Goal: Task Accomplishment & Management: Manage account settings

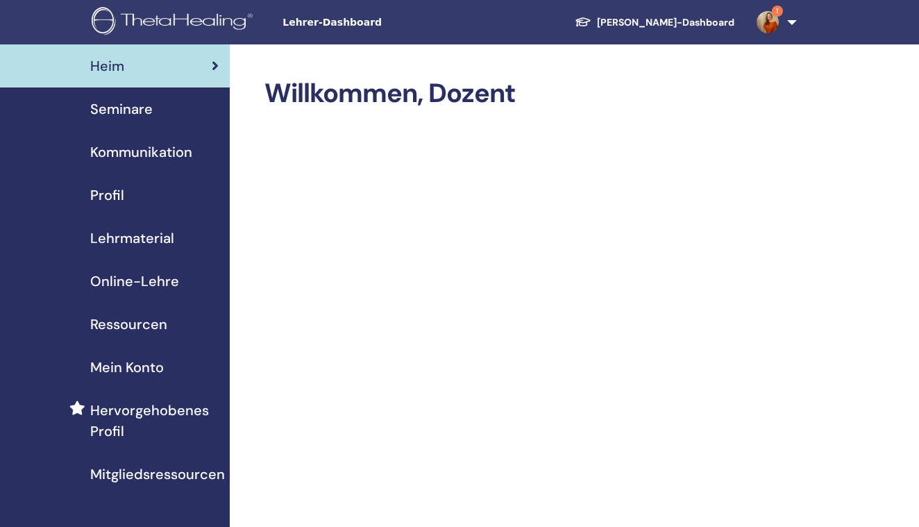
click at [125, 103] on span "Seminare" at bounding box center [121, 109] width 62 height 21
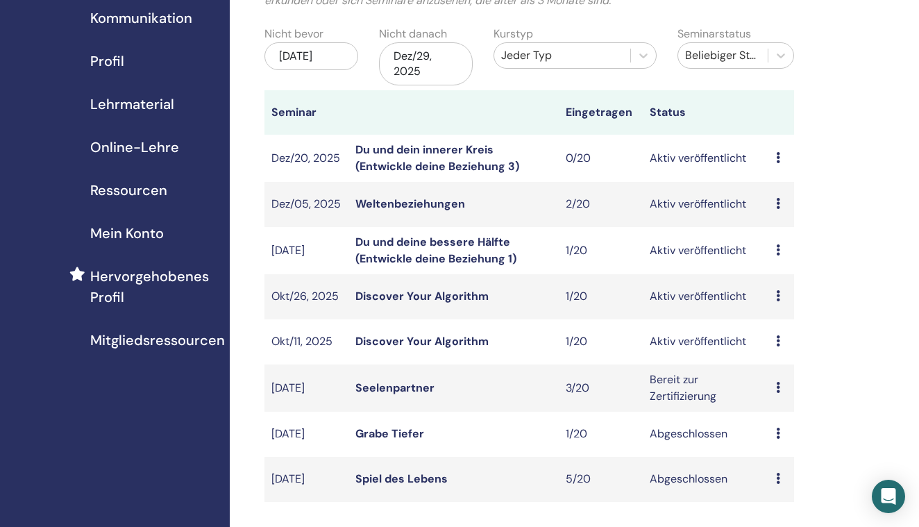
scroll to position [138, 0]
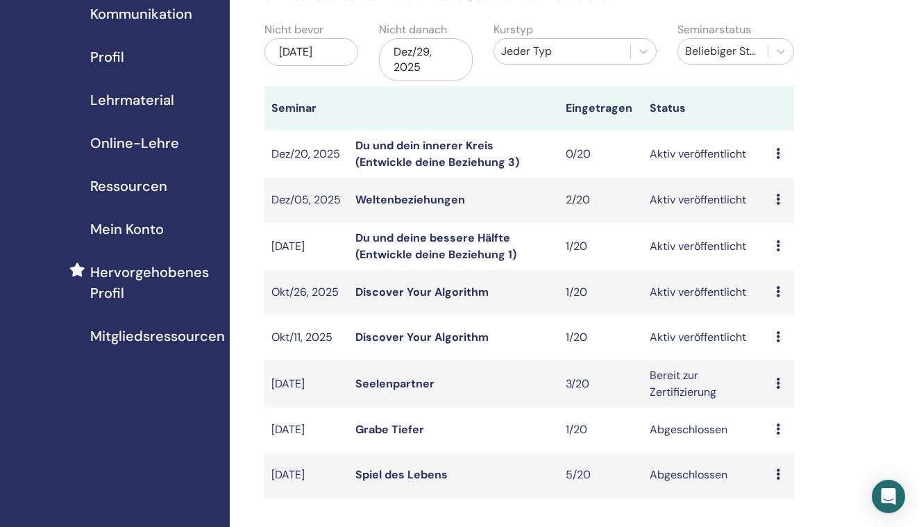
click at [464, 337] on link "Discover Your Algorithm" at bounding box center [422, 337] width 133 height 15
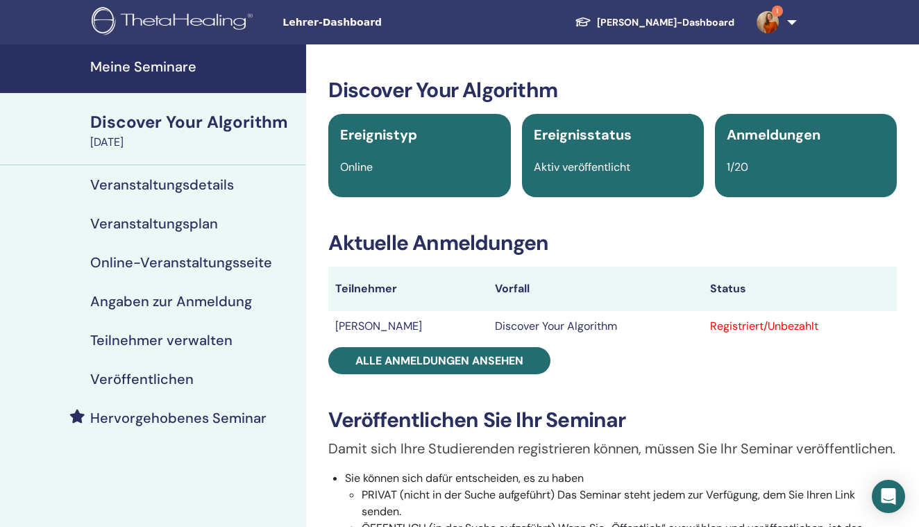
click at [197, 342] on h4 "Teilnehmer verwalten" at bounding box center [161, 340] width 142 height 17
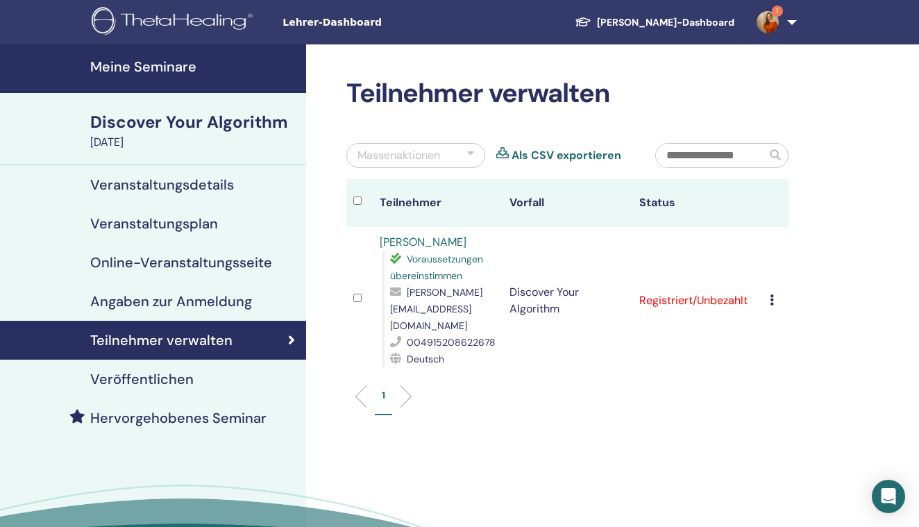
click at [771, 294] on icon at bounding box center [772, 299] width 4 height 11
click at [178, 374] on h4 "Veröffentlichen" at bounding box center [141, 379] width 103 height 17
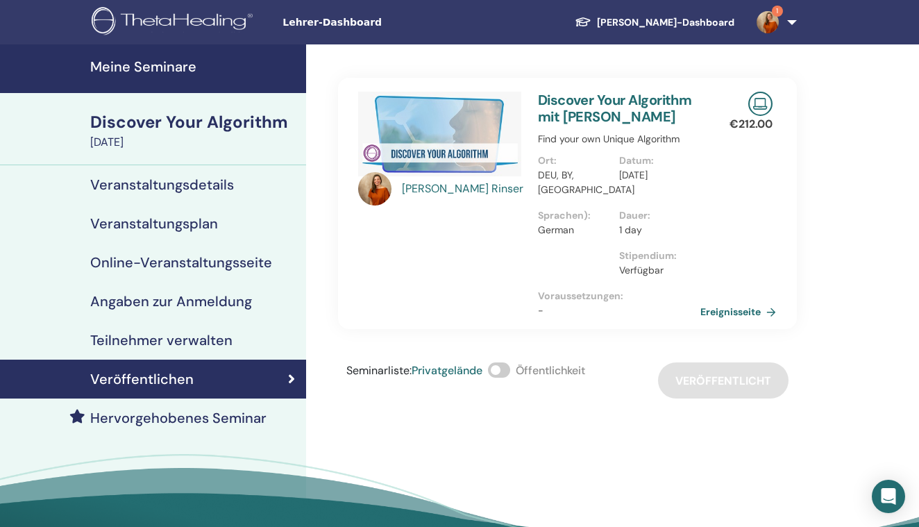
click at [167, 189] on h4 "Veranstaltungsdetails" at bounding box center [162, 184] width 144 height 17
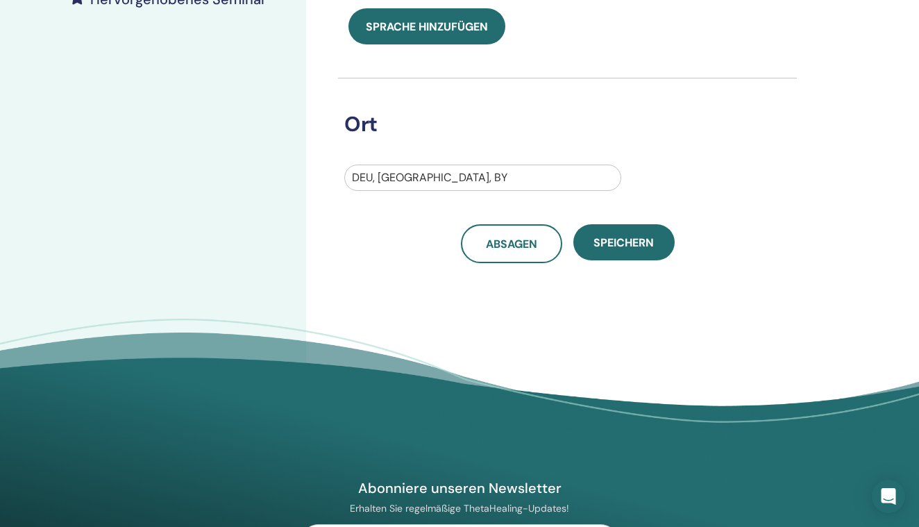
scroll to position [340, 0]
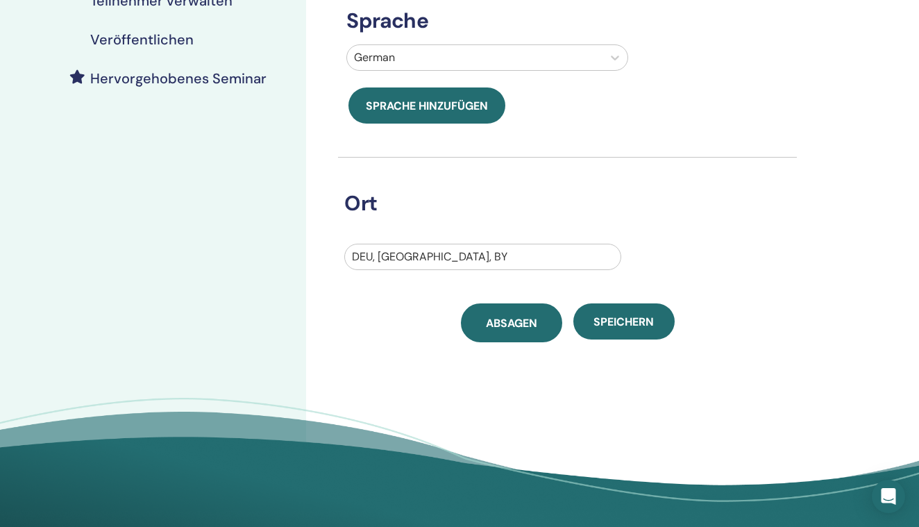
click at [519, 322] on span "Absagen" at bounding box center [511, 323] width 51 height 15
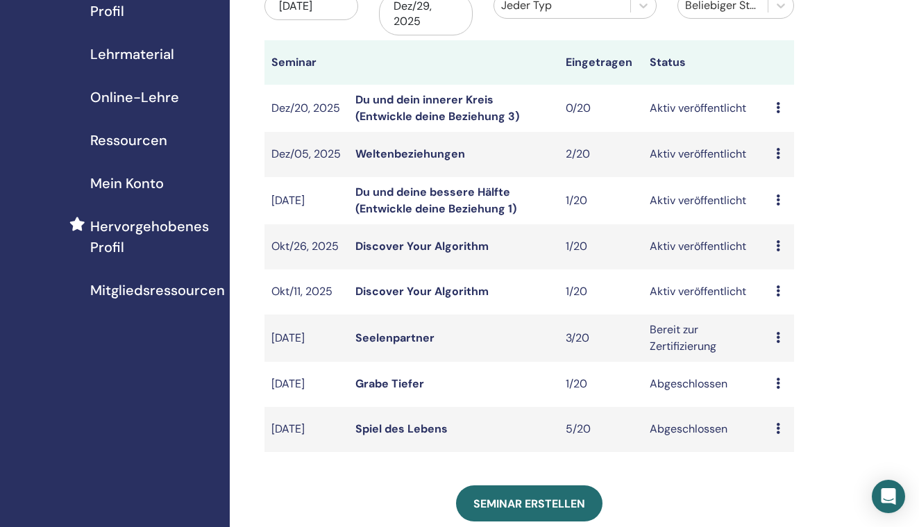
scroll to position [187, 0]
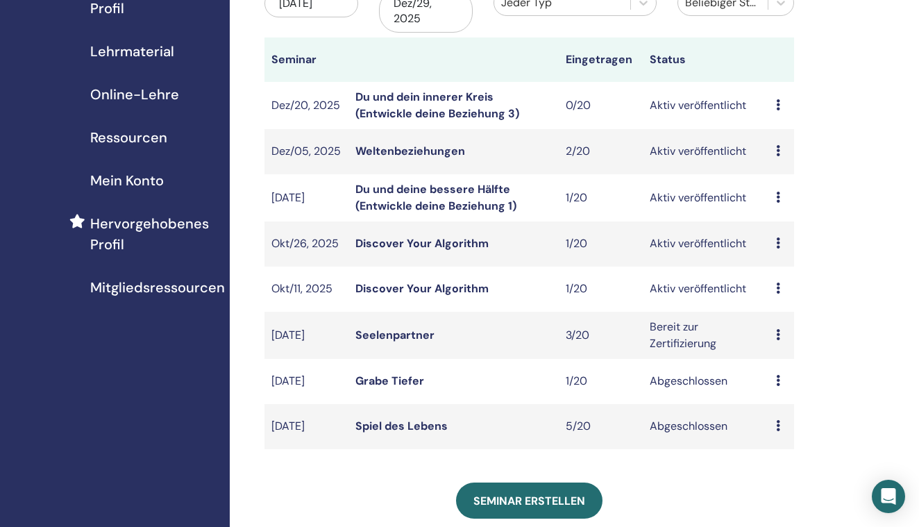
click at [776, 290] on icon at bounding box center [778, 288] width 4 height 11
click at [771, 362] on p "Absagen" at bounding box center [783, 364] width 56 height 17
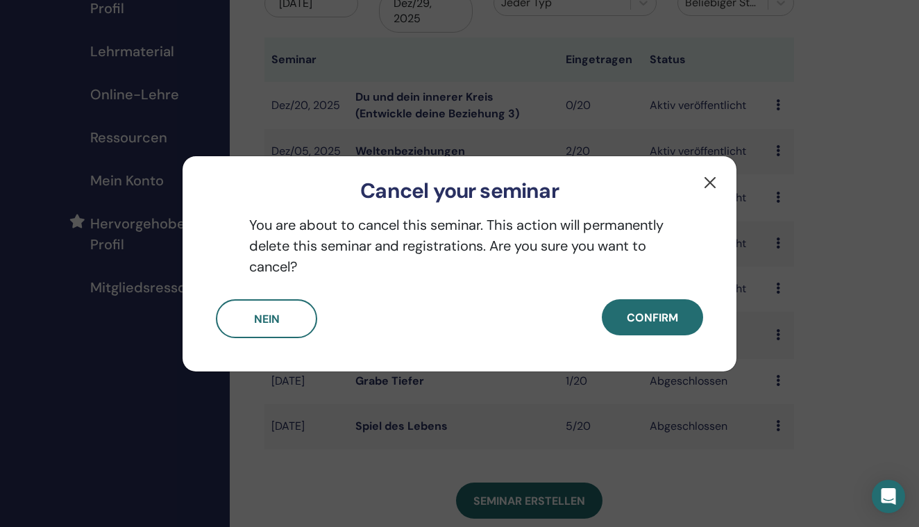
click at [712, 182] on button "button" at bounding box center [710, 183] width 22 height 22
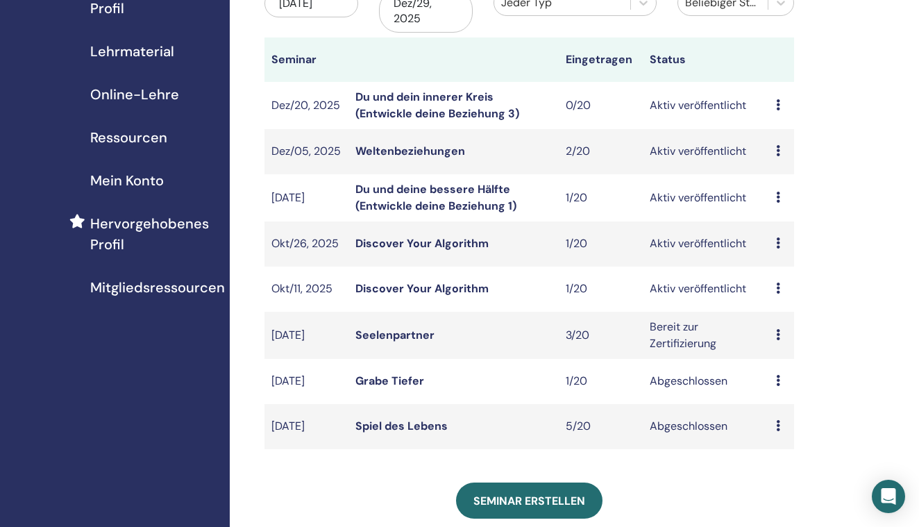
click at [781, 289] on div "Vorschau Bearbeiten Teilnehmer Absagen" at bounding box center [781, 289] width 11 height 17
click at [776, 364] on p "Absagen" at bounding box center [788, 363] width 56 height 17
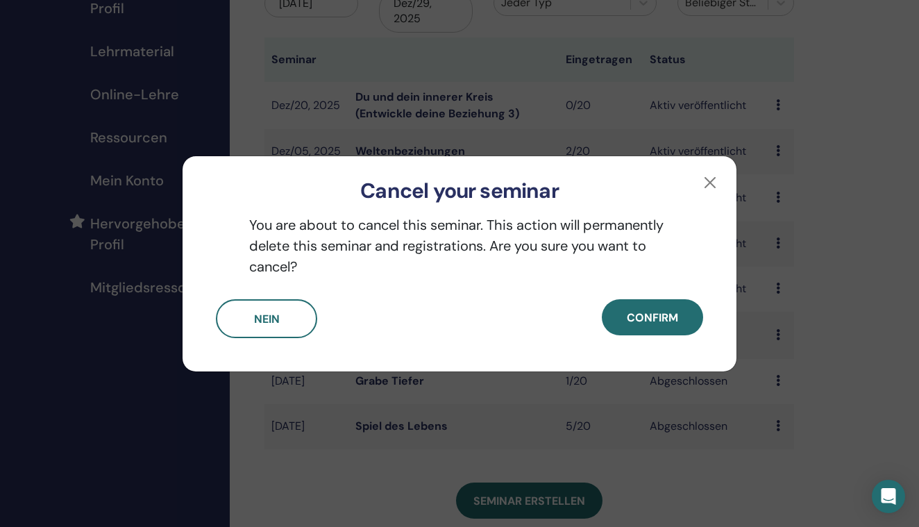
drag, startPoint x: 660, startPoint y: 308, endPoint x: 704, endPoint y: 275, distance: 55.0
click at [704, 275] on div "Cancel your seminar You are about to cancel this seminar. This action will perm…" at bounding box center [459, 264] width 555 height 217
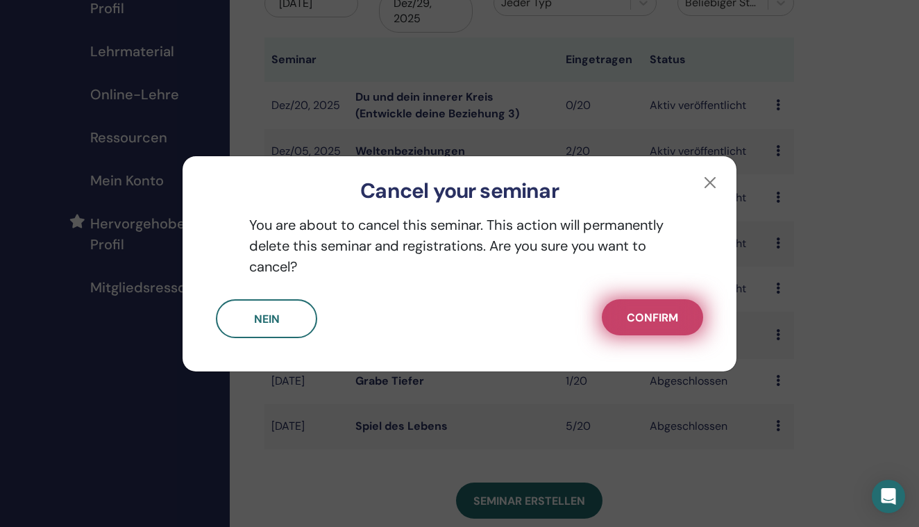
click at [671, 318] on span "Confirm" at bounding box center [652, 317] width 51 height 15
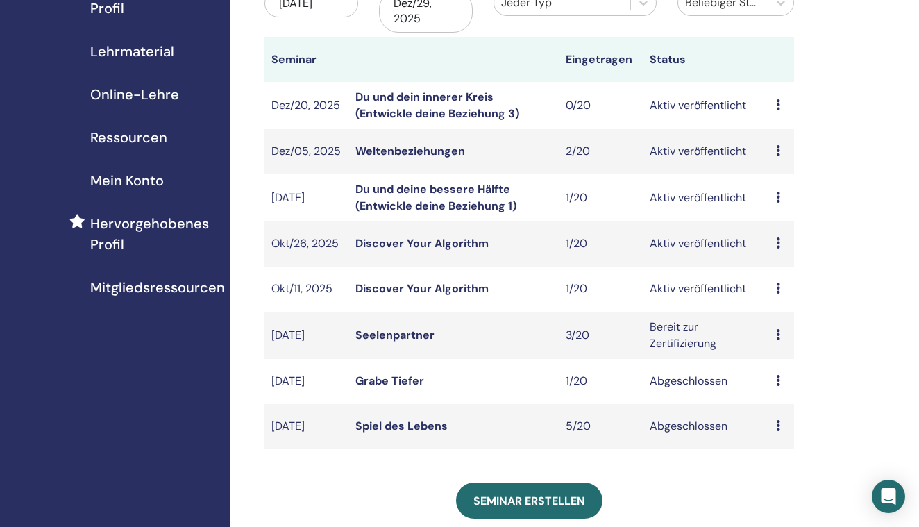
click at [455, 285] on link "Discover Your Algorithm" at bounding box center [422, 288] width 133 height 15
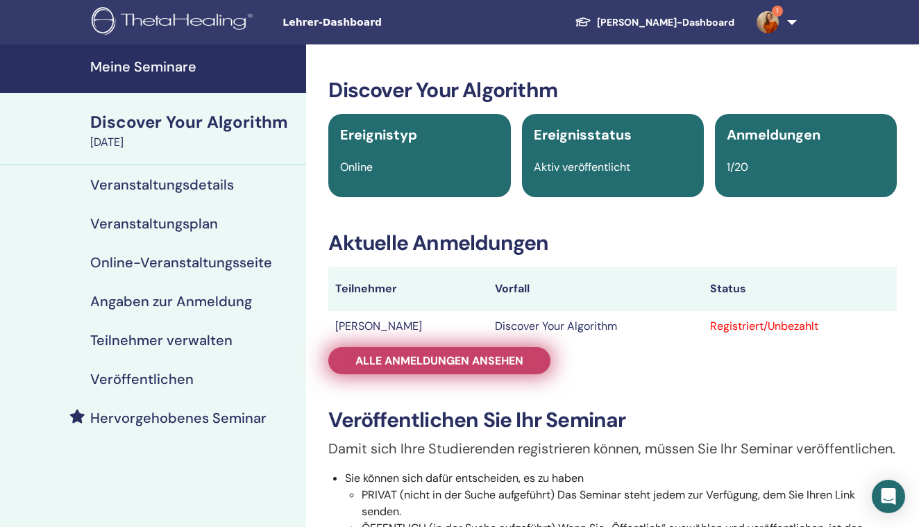
click at [485, 357] on span "Alle Anmeldungen ansehen" at bounding box center [440, 360] width 168 height 15
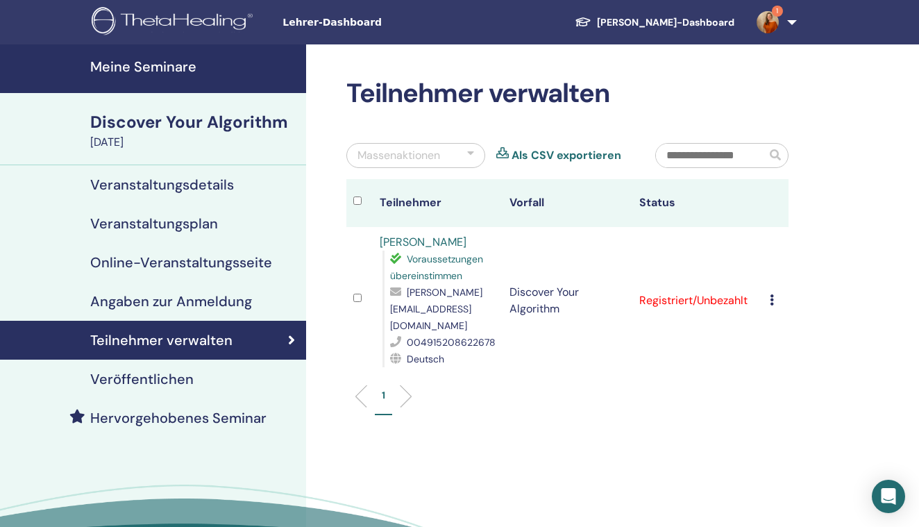
click at [770, 294] on icon at bounding box center [772, 299] width 4 height 11
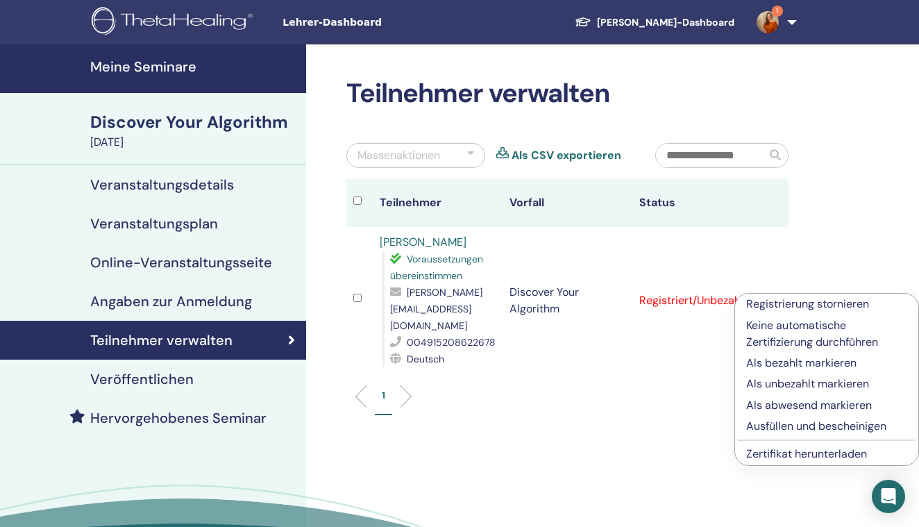
click at [768, 303] on p "Registrierung stornieren" at bounding box center [826, 304] width 161 height 17
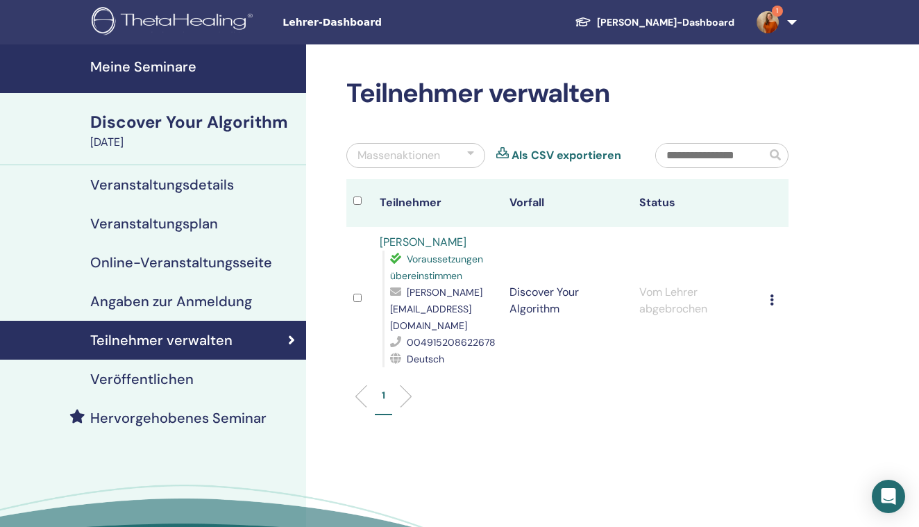
click at [774, 294] on div "Registrierung stornieren Keine automatische Zertifizierung durchführen Als beza…" at bounding box center [776, 300] width 12 height 17
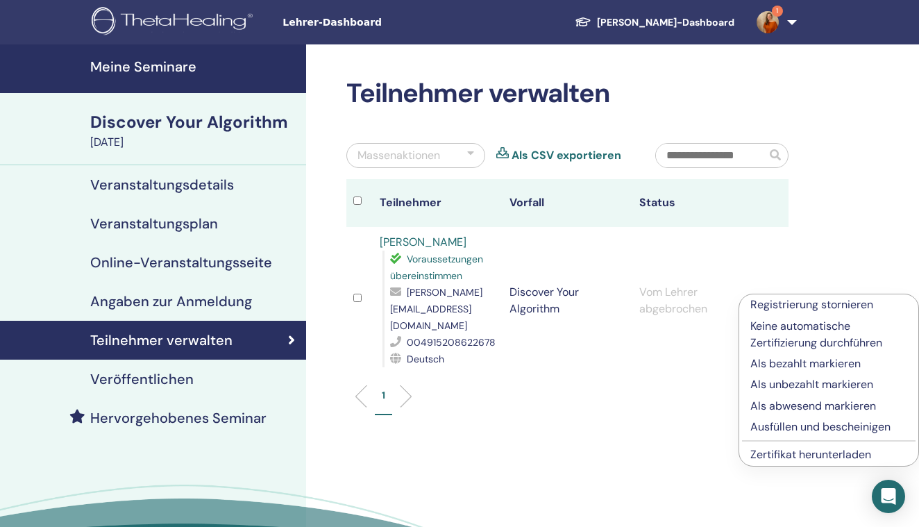
click at [779, 307] on p "Registrierung stornieren" at bounding box center [829, 304] width 157 height 17
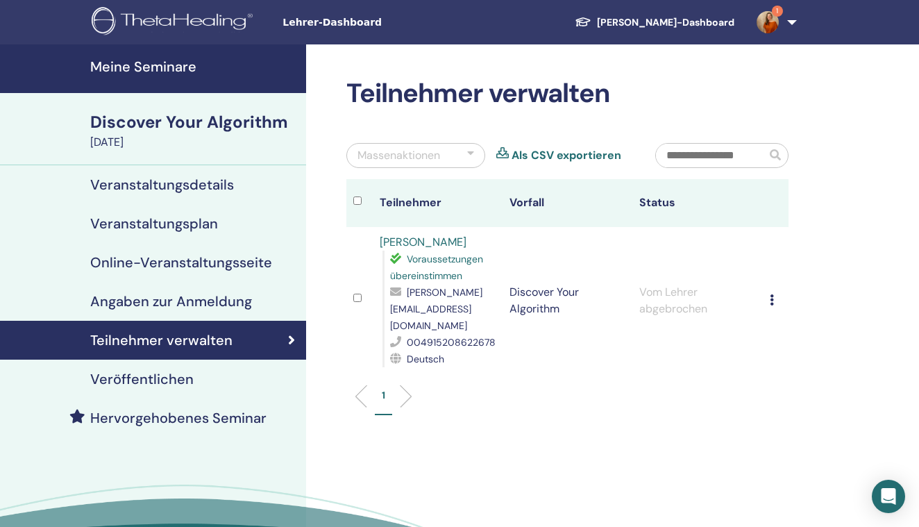
click at [141, 71] on h4 "Meine Seminare" at bounding box center [194, 66] width 208 height 17
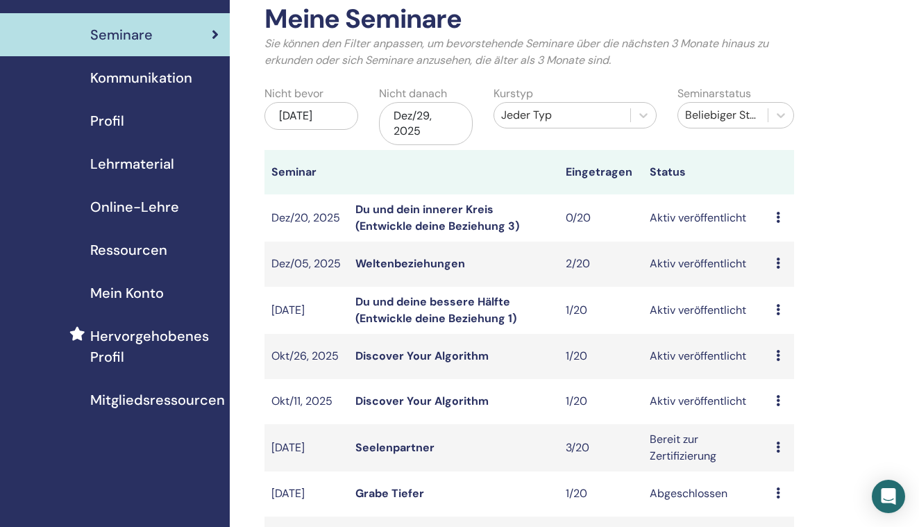
scroll to position [124, 0]
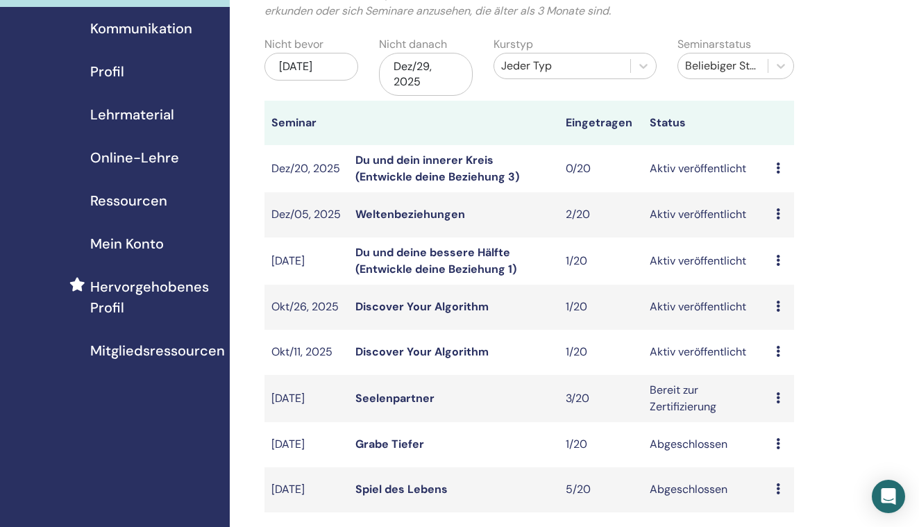
click at [780, 349] on icon at bounding box center [778, 351] width 4 height 11
click at [779, 424] on p "Absagen" at bounding box center [786, 423] width 56 height 17
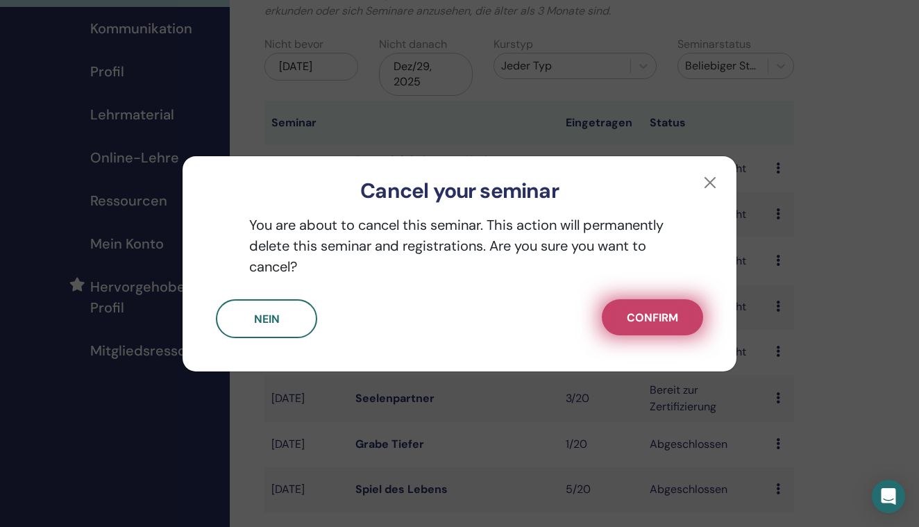
click at [657, 325] on button "Confirm" at bounding box center [652, 317] width 101 height 36
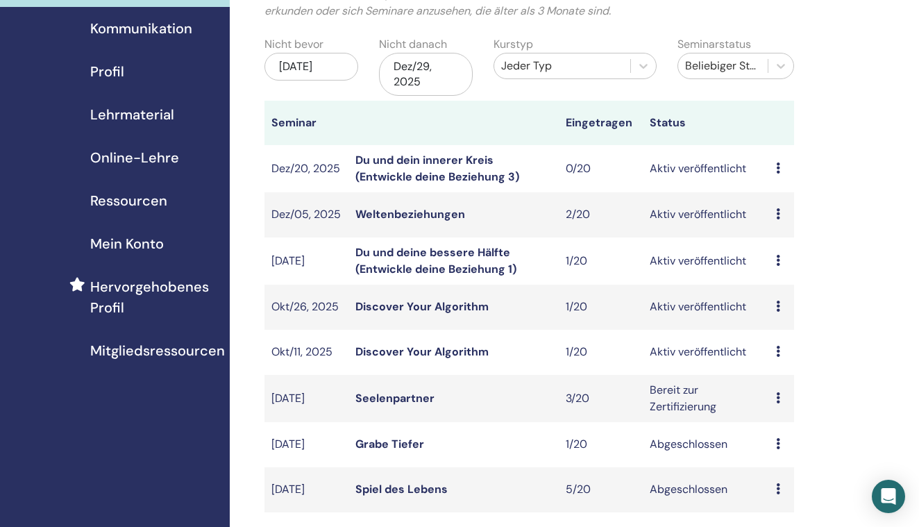
click at [446, 352] on link "Discover Your Algorithm" at bounding box center [422, 351] width 133 height 15
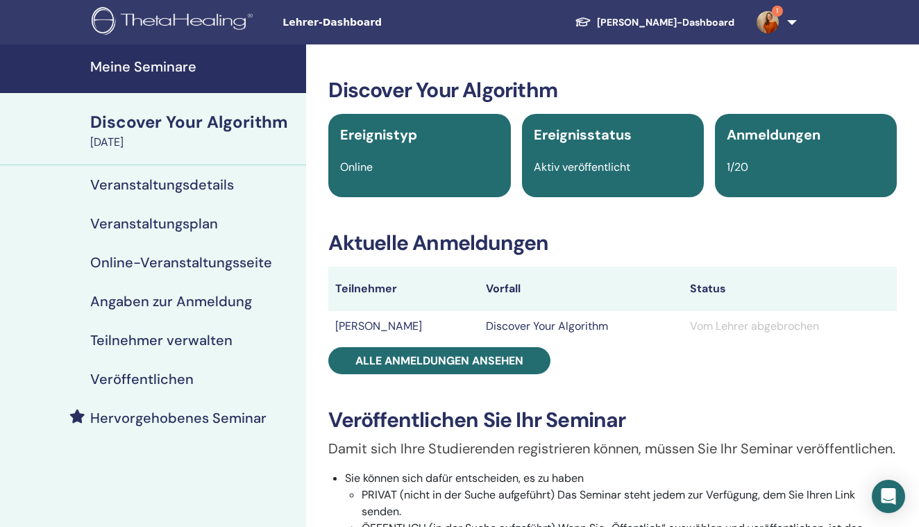
click at [151, 381] on h4 "Veröffentlichen" at bounding box center [141, 379] width 103 height 17
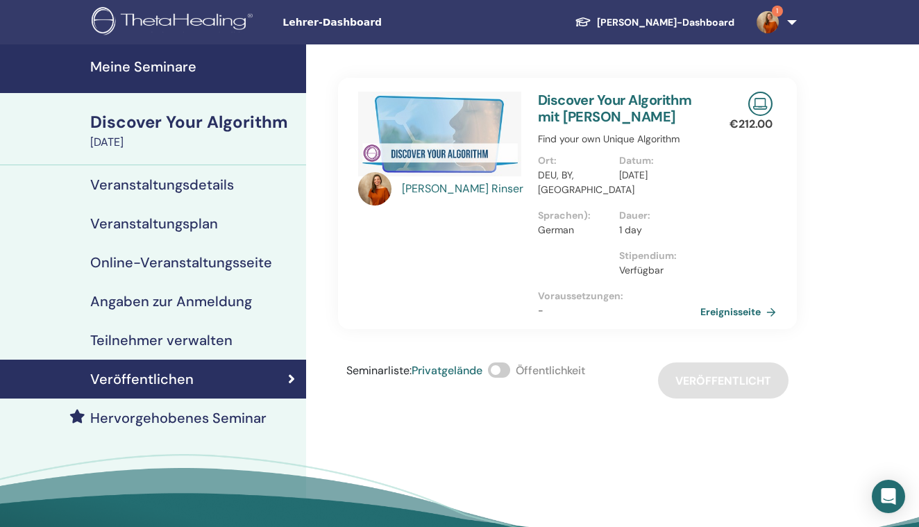
click at [145, 59] on h4 "Meine Seminare" at bounding box center [194, 66] width 208 height 17
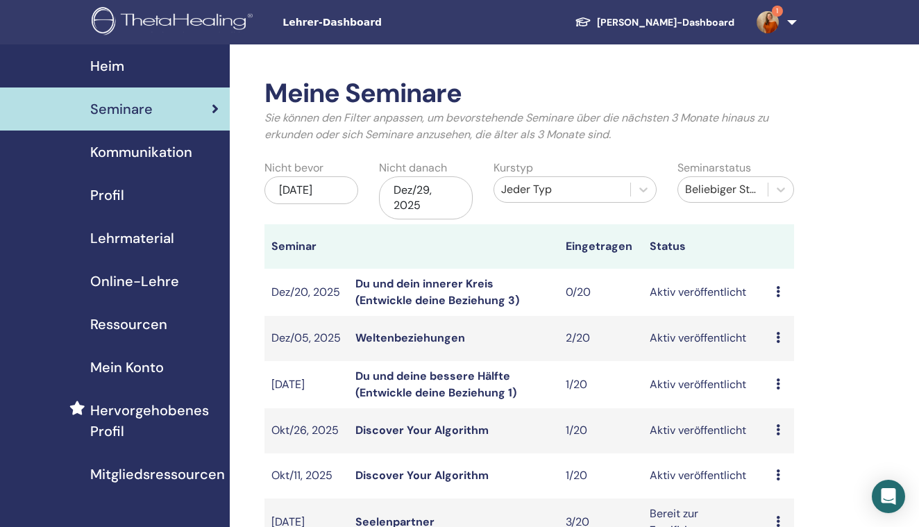
click at [774, 22] on img at bounding box center [768, 22] width 22 height 22
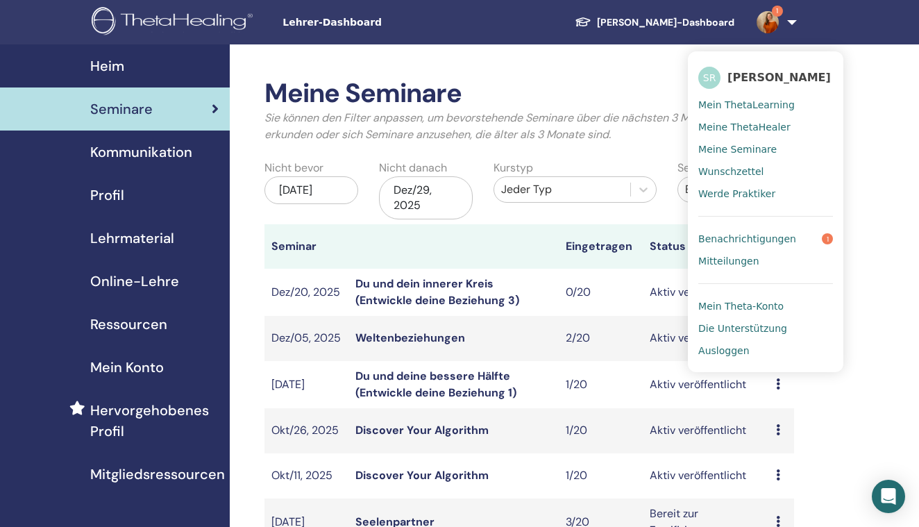
click at [731, 236] on span "Benachrichtigungen" at bounding box center [748, 239] width 98 height 12
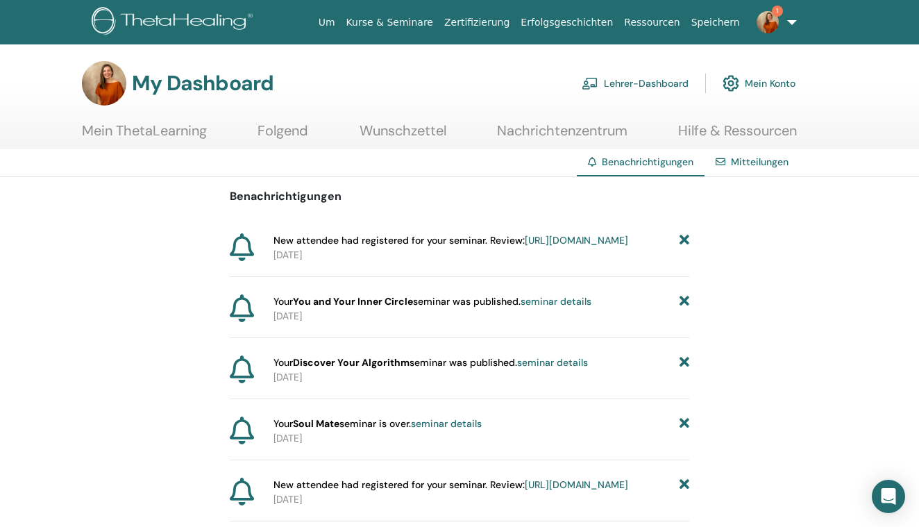
click at [201, 19] on img at bounding box center [175, 22] width 166 height 31
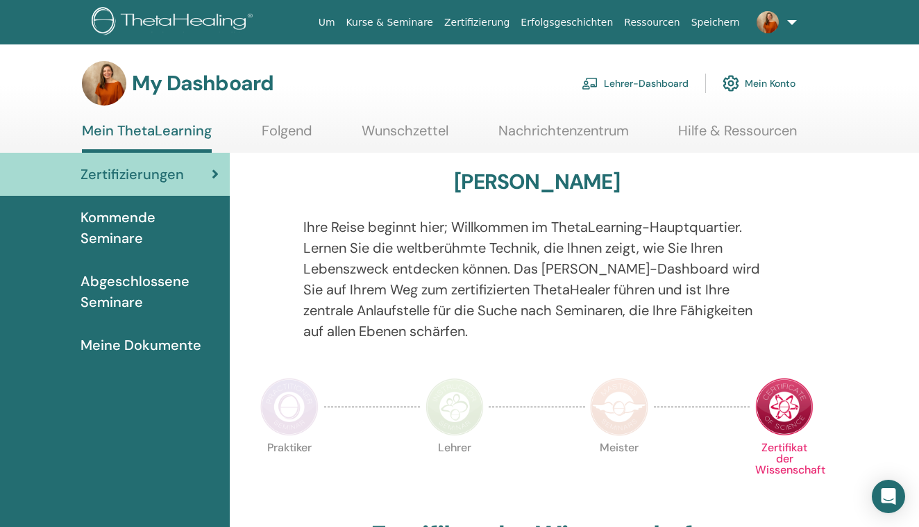
click at [619, 81] on link "Lehrer-Dashboard" at bounding box center [635, 83] width 107 height 31
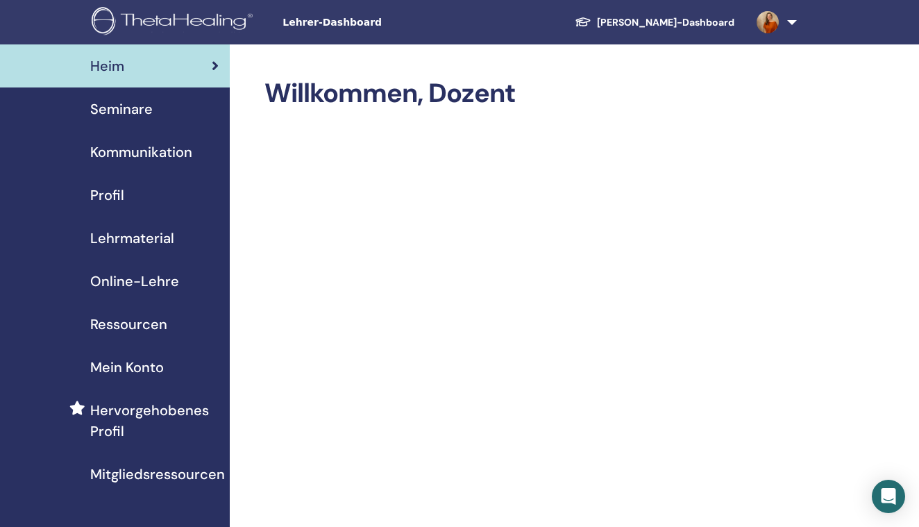
click at [131, 107] on span "Seminare" at bounding box center [121, 109] width 62 height 21
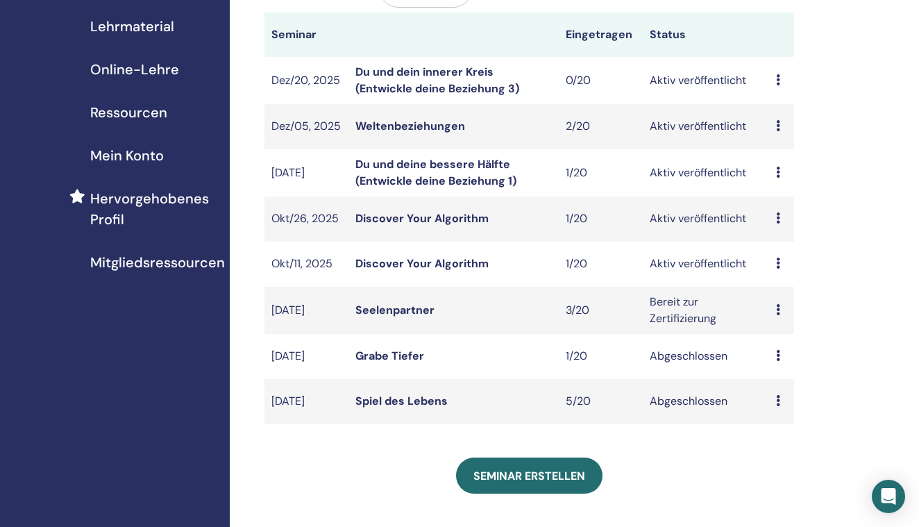
scroll to position [294, 0]
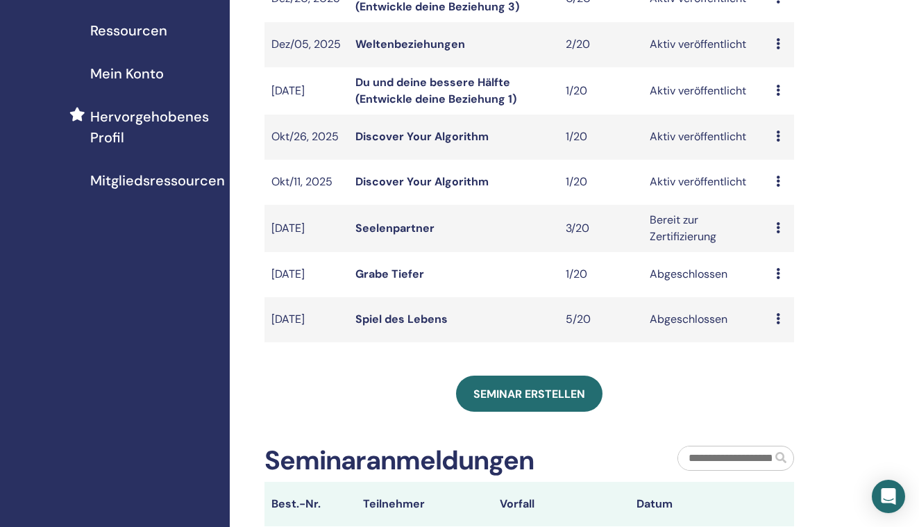
click at [430, 181] on link "Discover Your Algorithm" at bounding box center [422, 181] width 133 height 15
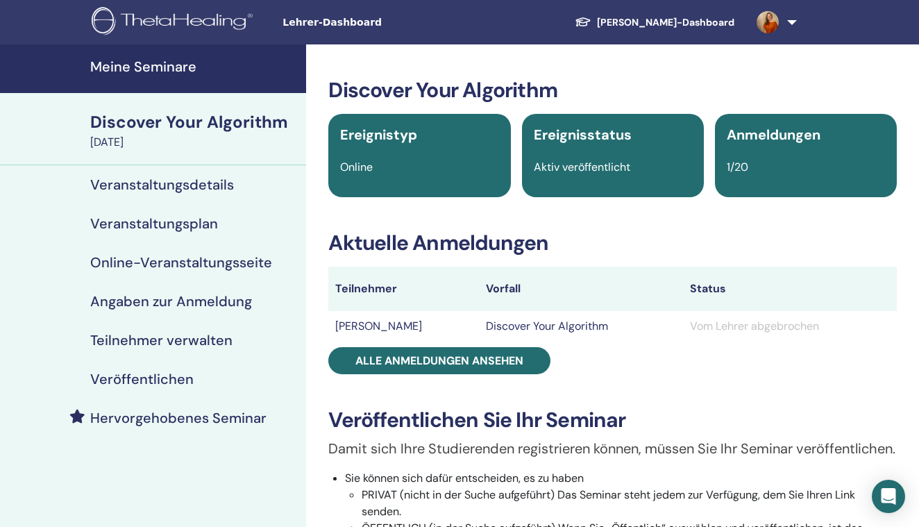
click at [185, 226] on h4 "Veranstaltungsplan" at bounding box center [154, 223] width 128 height 17
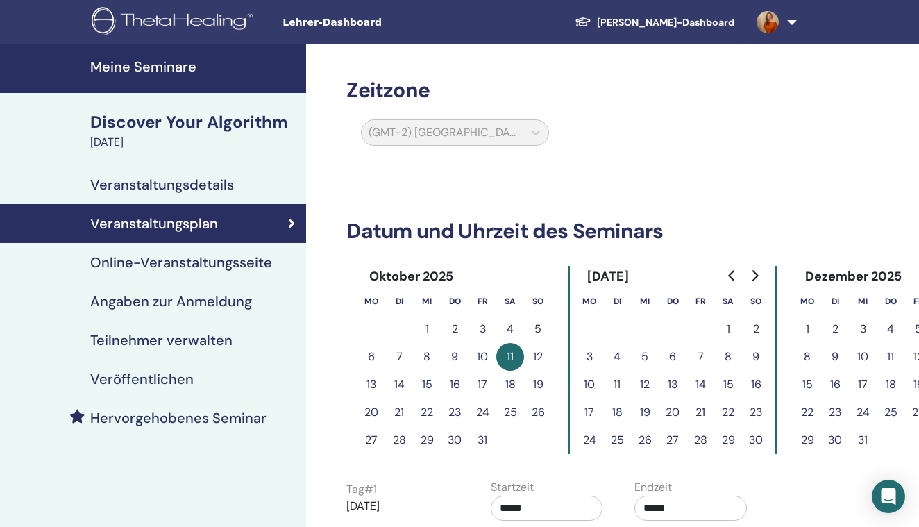
click at [185, 182] on h4 "Veranstaltungsdetails" at bounding box center [162, 184] width 144 height 17
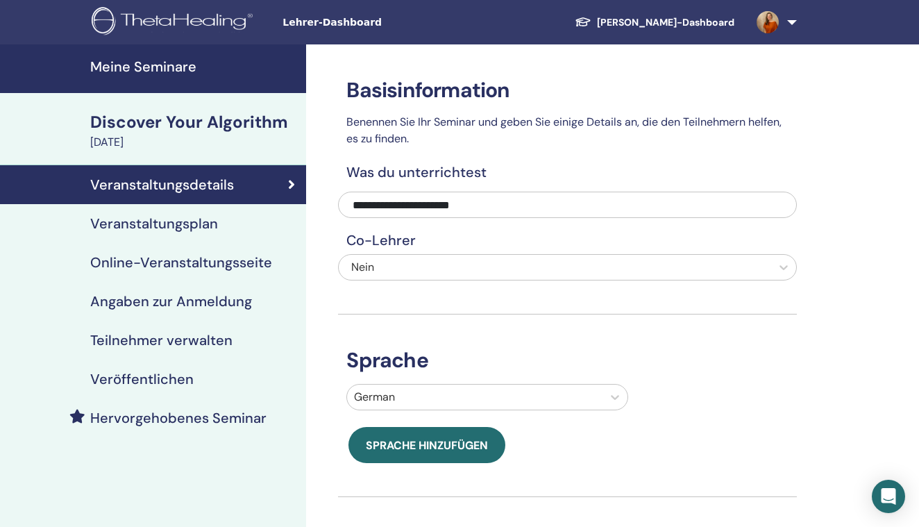
click at [203, 223] on h4 "Veranstaltungsplan" at bounding box center [154, 223] width 128 height 17
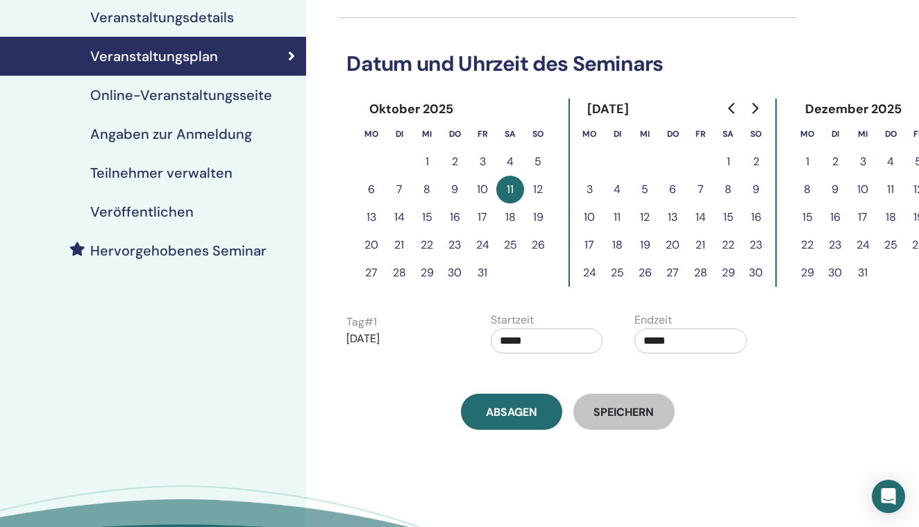
scroll to position [193, 0]
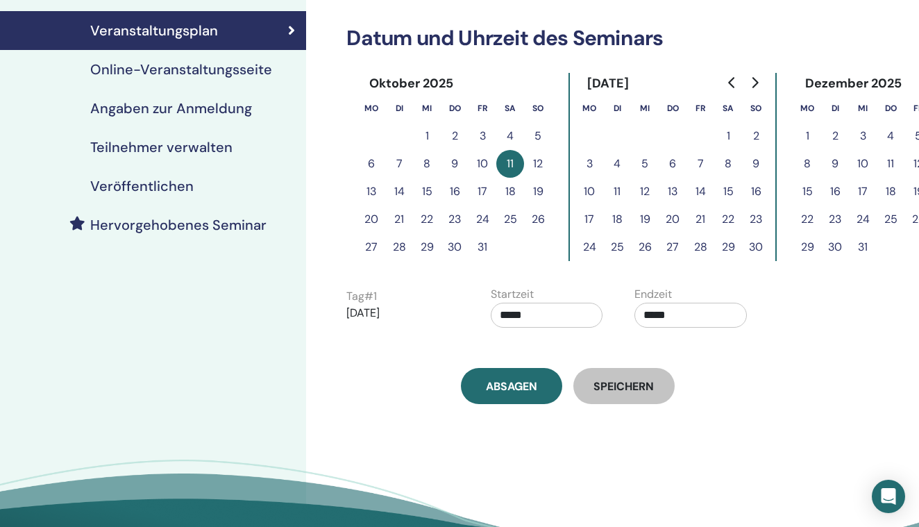
click at [512, 164] on button "11" at bounding box center [510, 164] width 28 height 28
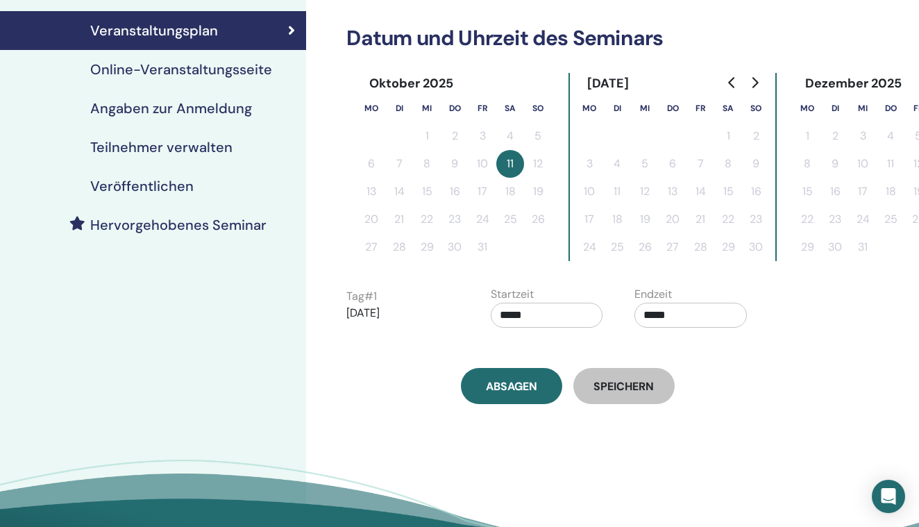
click at [383, 310] on p "2025/10/11" at bounding box center [402, 313] width 112 height 17
click at [511, 164] on button "11" at bounding box center [510, 164] width 28 height 28
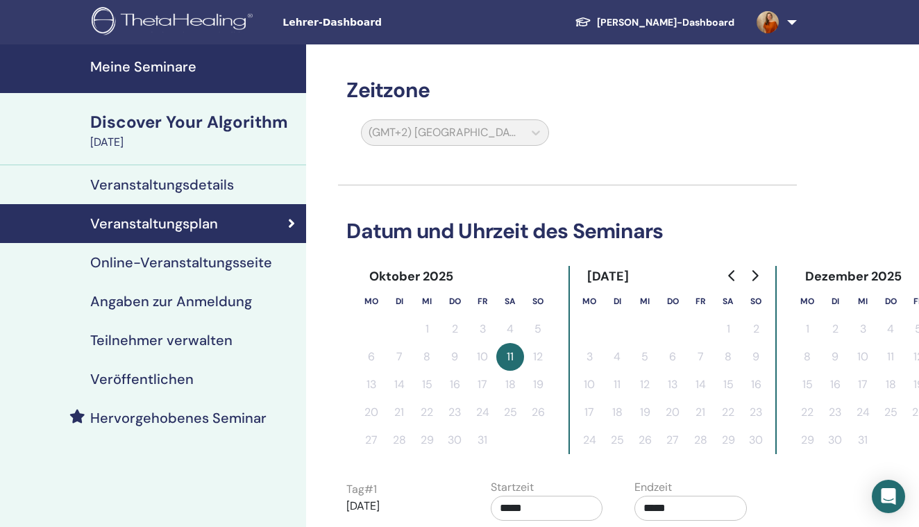
scroll to position [0, 0]
click at [171, 72] on h4 "Meine Seminare" at bounding box center [194, 66] width 208 height 17
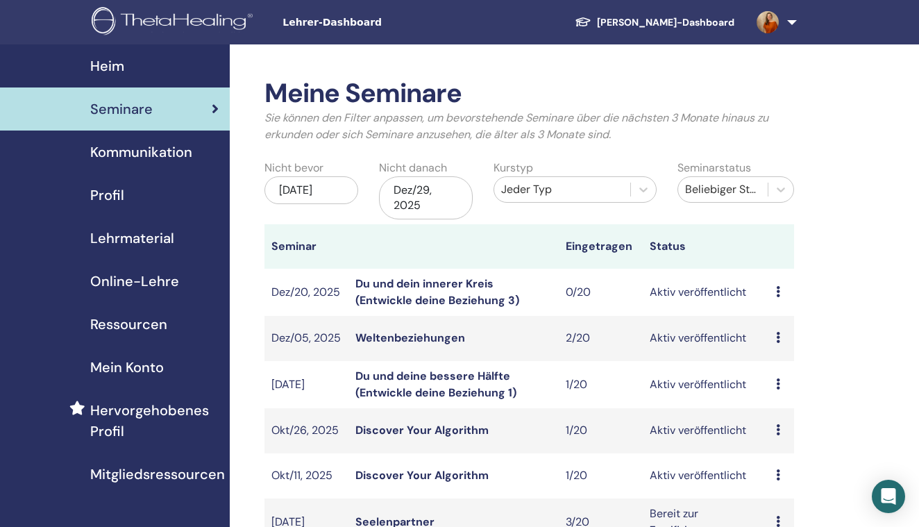
click at [106, 192] on span "Profil" at bounding box center [107, 195] width 34 height 21
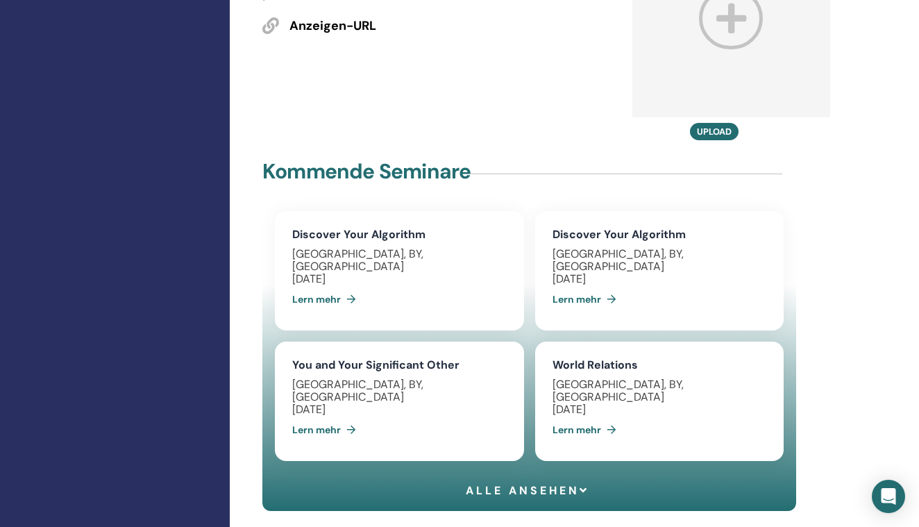
scroll to position [983, 0]
click at [488, 483] on span "Alle ansehen" at bounding box center [528, 489] width 124 height 13
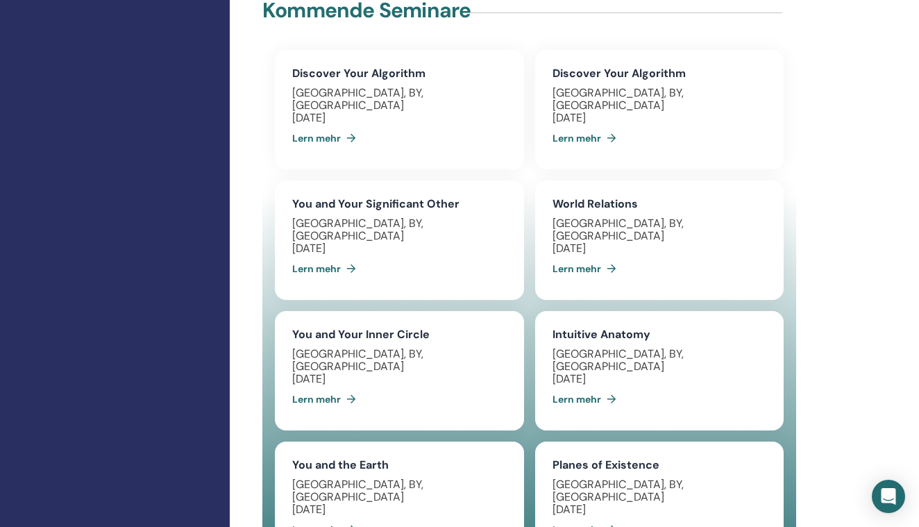
scroll to position [1145, 0]
